Goal: Information Seeking & Learning: Learn about a topic

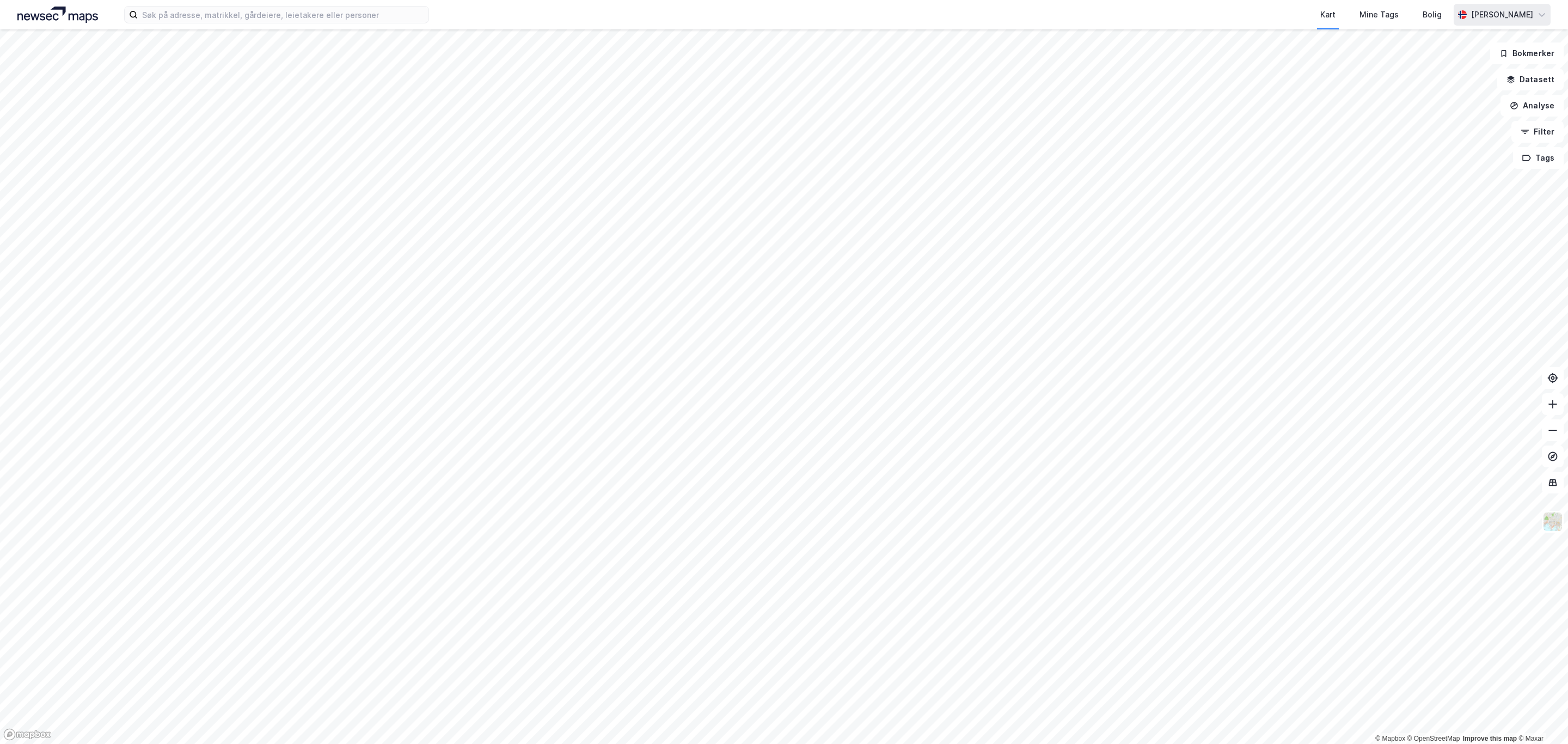
click at [1542, 8] on div "[PERSON_NAME]" at bounding box center [1502, 15] width 97 height 21
click at [1467, 74] on div "Logg ut" at bounding box center [1480, 67] width 141 height 26
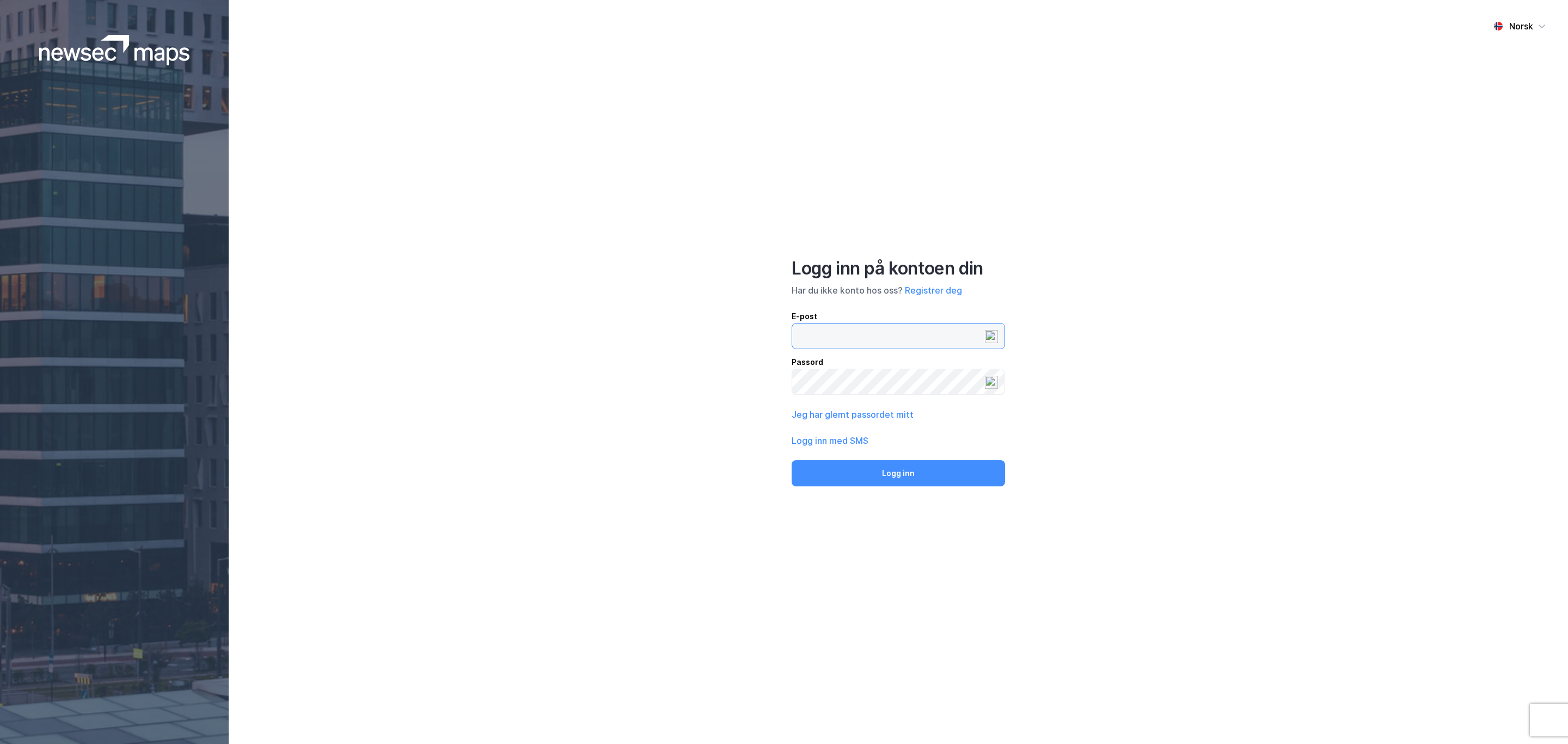
click at [838, 327] on input "email" at bounding box center [898, 336] width 213 height 25
type input "[EMAIL_ADDRESS][DOMAIN_NAME]"
click at [833, 335] on input "email" at bounding box center [898, 336] width 213 height 25
type input "[EMAIL_ADDRESS][DOMAIN_NAME]"
click at [894, 484] on button "Logg inn" at bounding box center [898, 473] width 213 height 26
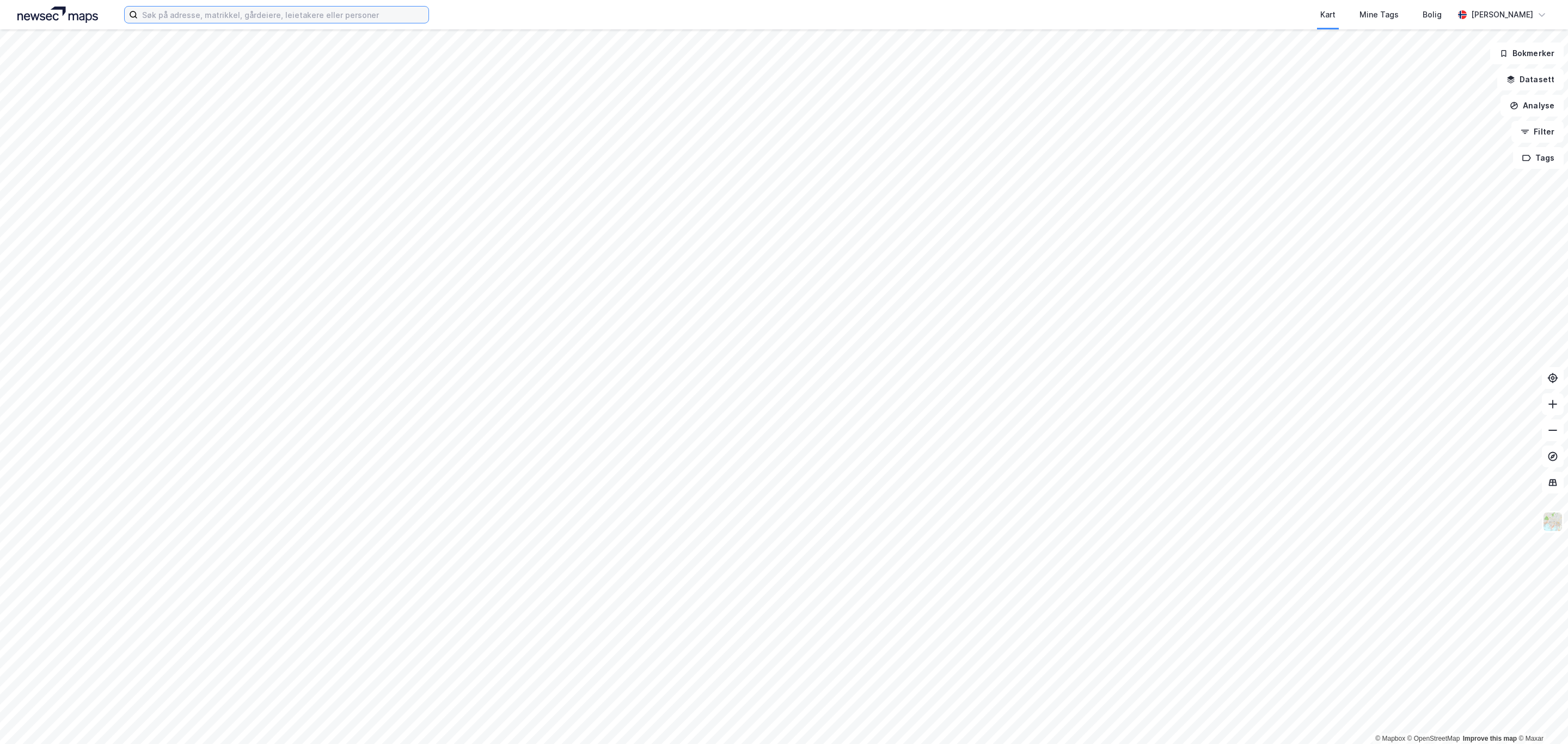
click at [154, 15] on input at bounding box center [283, 15] width 291 height 17
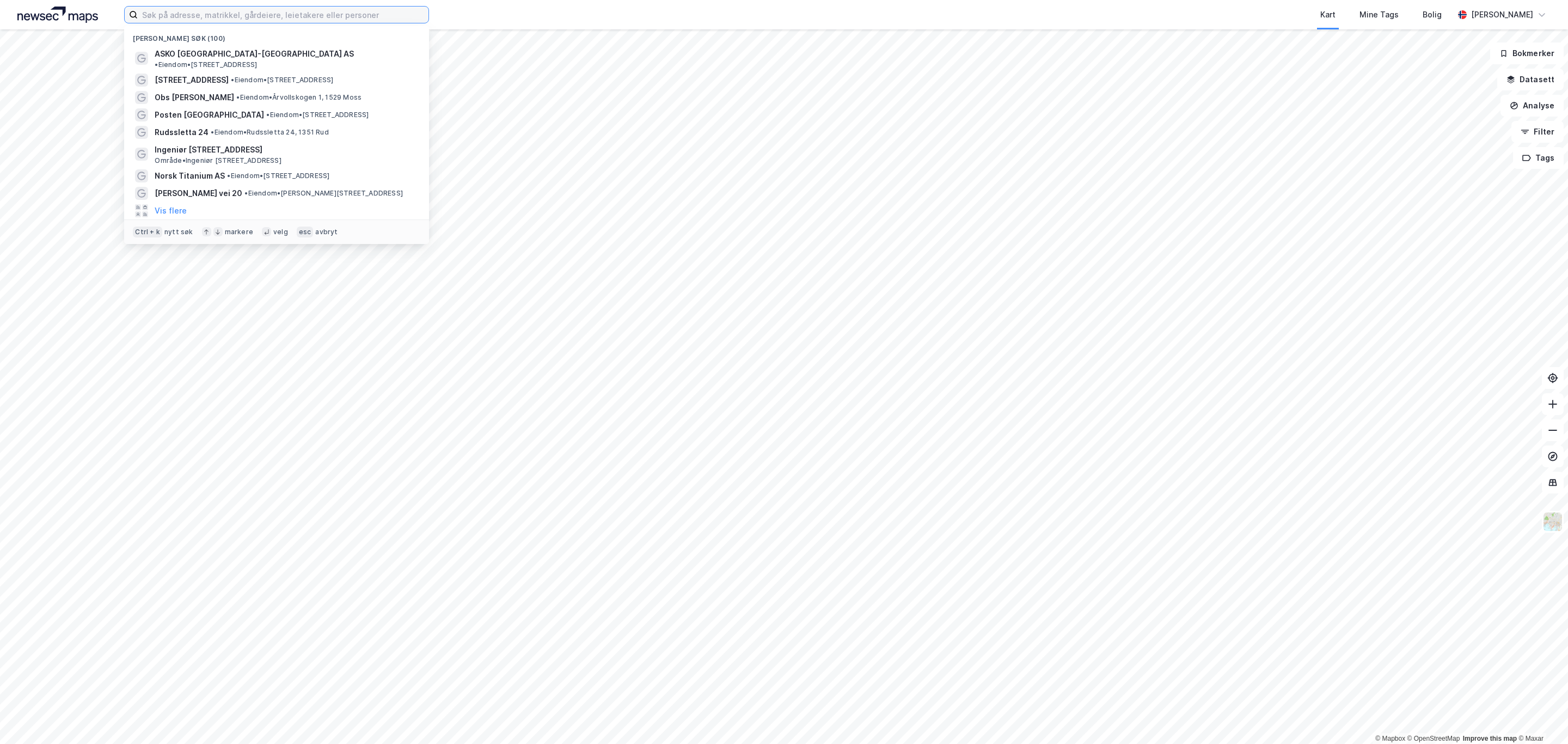
paste input "Bråstadstubben 30"
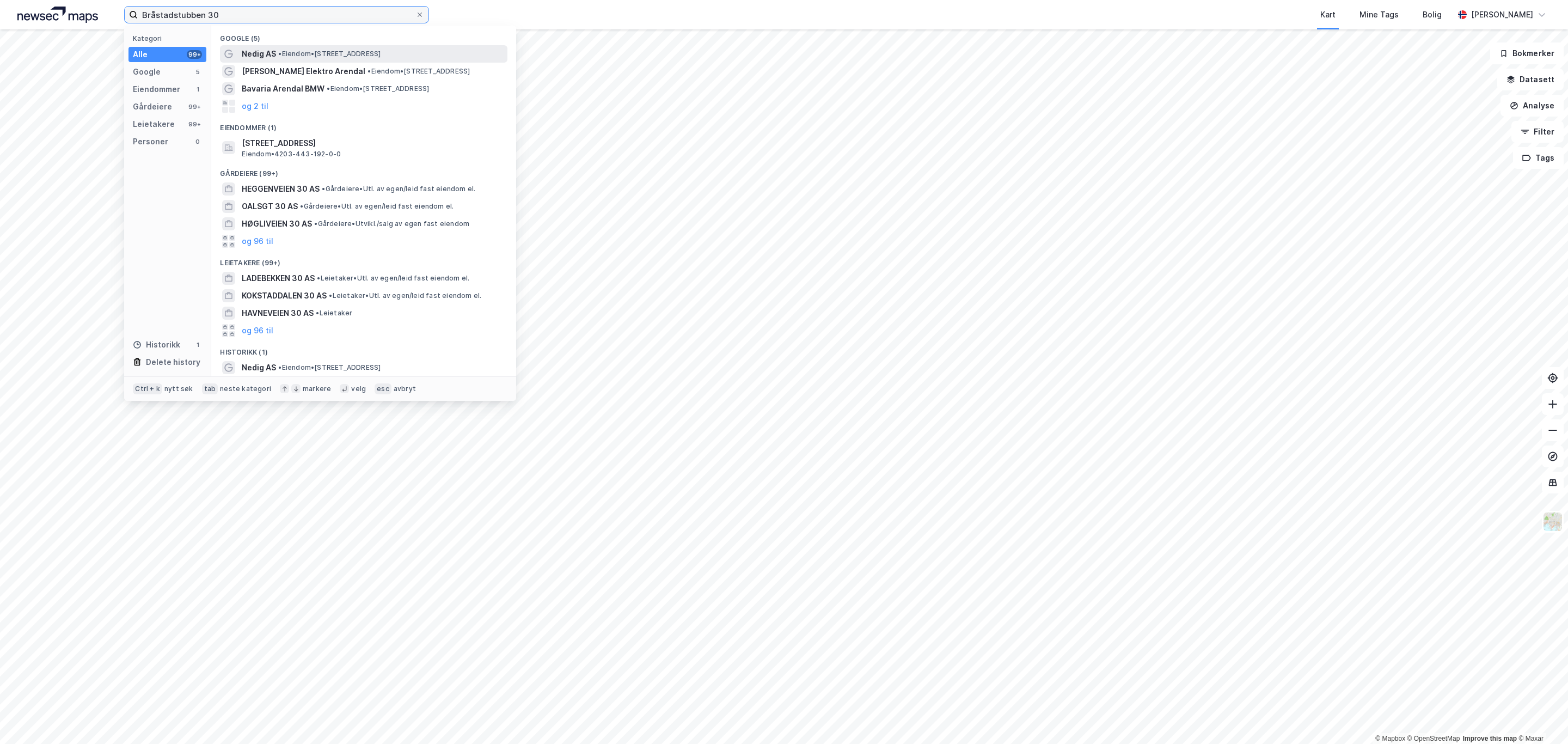
type input "Bråstadstubben 30"
click at [335, 61] on div "[PERSON_NAME] AS • Eiendom • [STREET_ADDRESS]" at bounding box center [364, 53] width 287 height 17
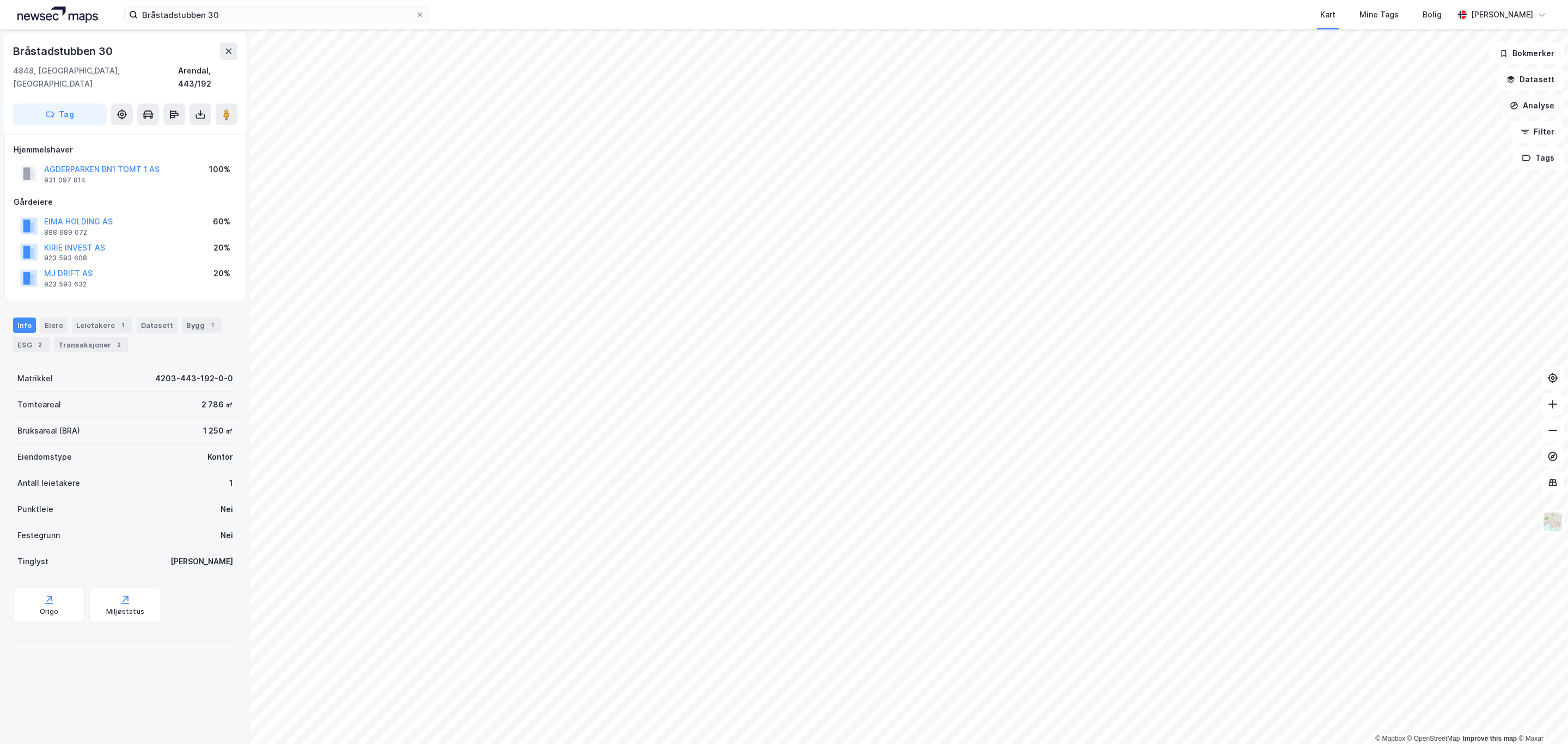
click at [1541, 109] on button "Analyse" at bounding box center [1532, 105] width 63 height 21
click at [1534, 80] on button "Datasett" at bounding box center [1531, 79] width 66 height 21
